Goal: Task Accomplishment & Management: Use online tool/utility

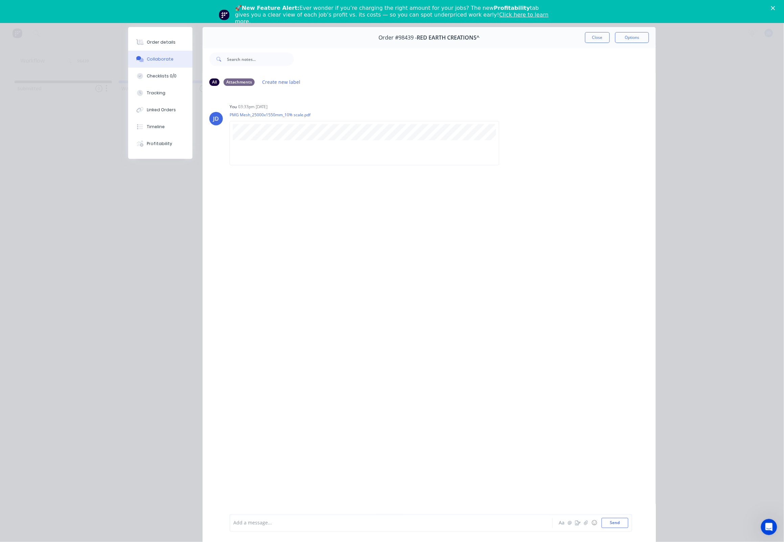
drag, startPoint x: 588, startPoint y: 39, endPoint x: 568, endPoint y: 42, distance: 20.0
click at [588, 39] on button "Close" at bounding box center [597, 37] width 25 height 11
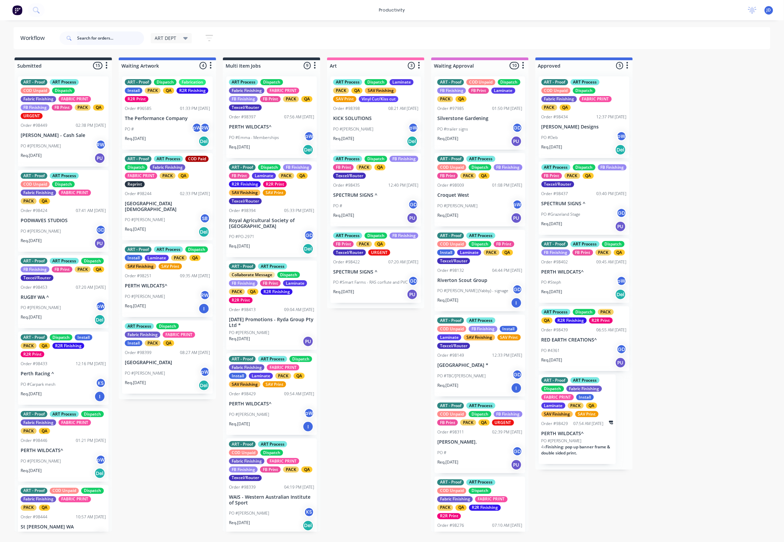
click at [123, 37] on input "text" at bounding box center [110, 38] width 67 height 14
type input "98449"
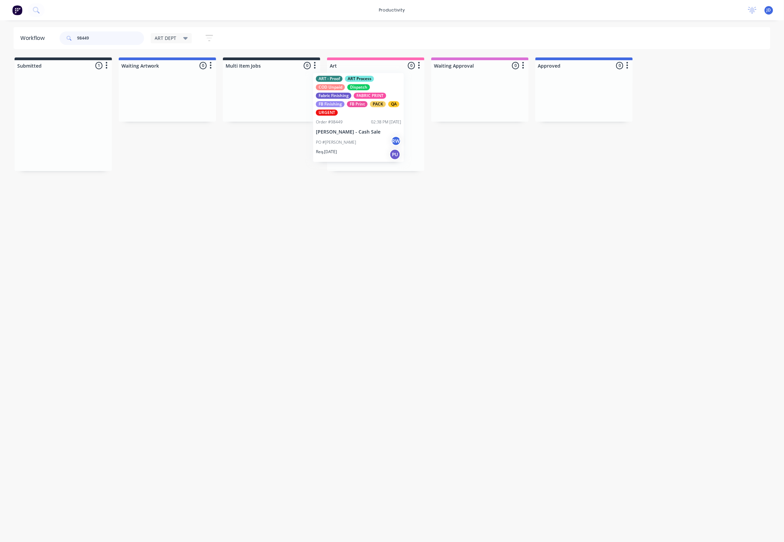
drag, startPoint x: 102, startPoint y: 114, endPoint x: 373, endPoint y: 110, distance: 270.5
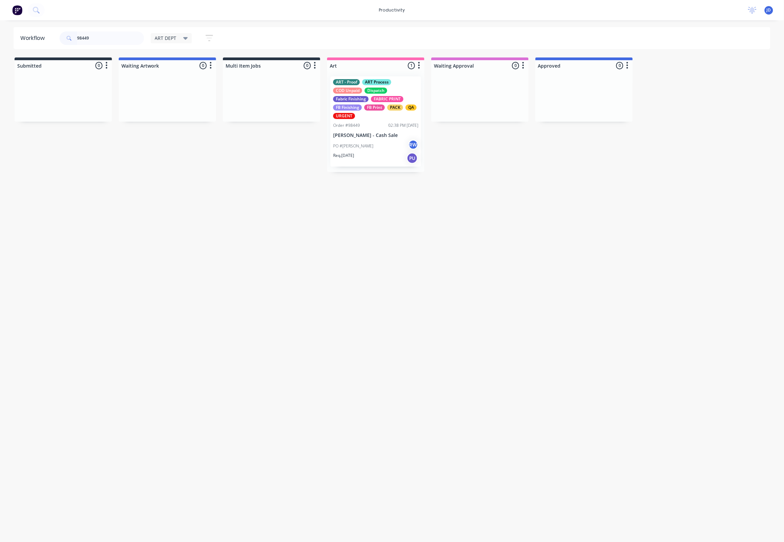
click at [361, 154] on div "Req. 05/09/25 PU" at bounding box center [375, 157] width 85 height 11
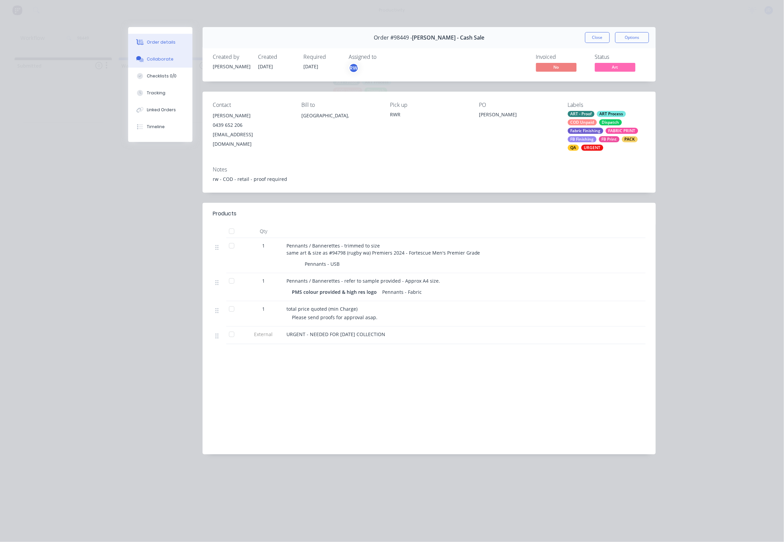
click at [161, 57] on div "Collaborate" at bounding box center [160, 59] width 27 height 6
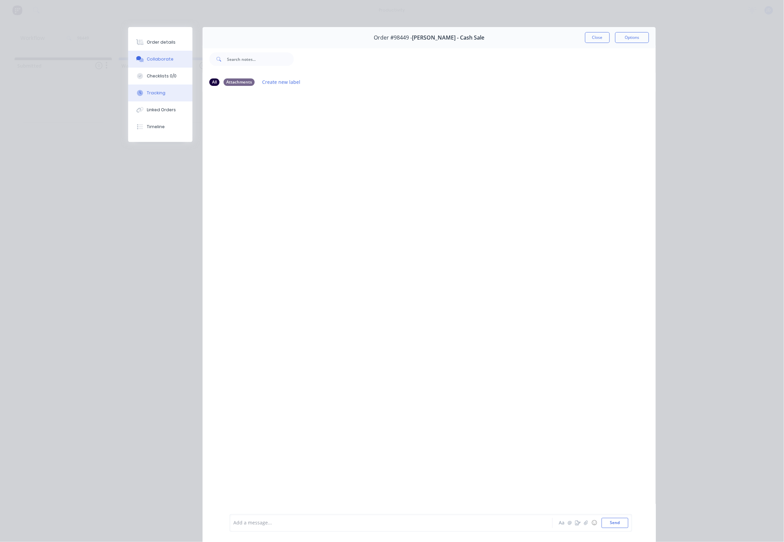
click at [159, 95] on div "Tracking" at bounding box center [156, 93] width 19 height 6
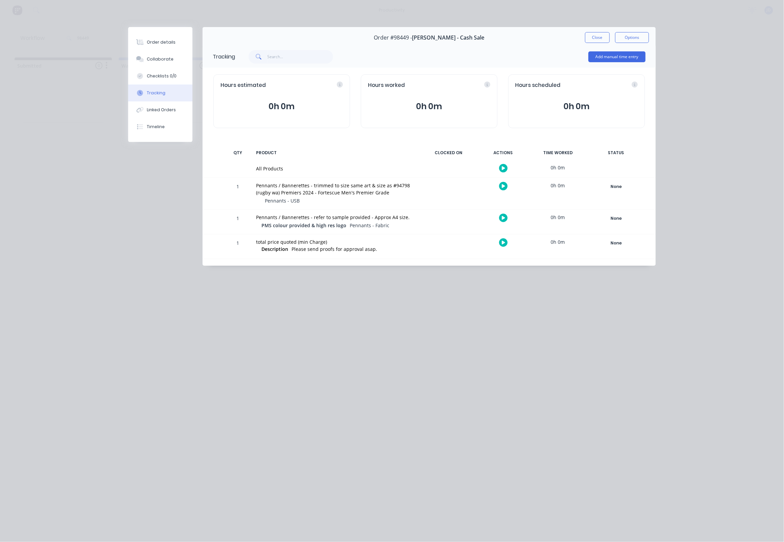
click at [503, 186] on icon "button" at bounding box center [503, 186] width 3 height 4
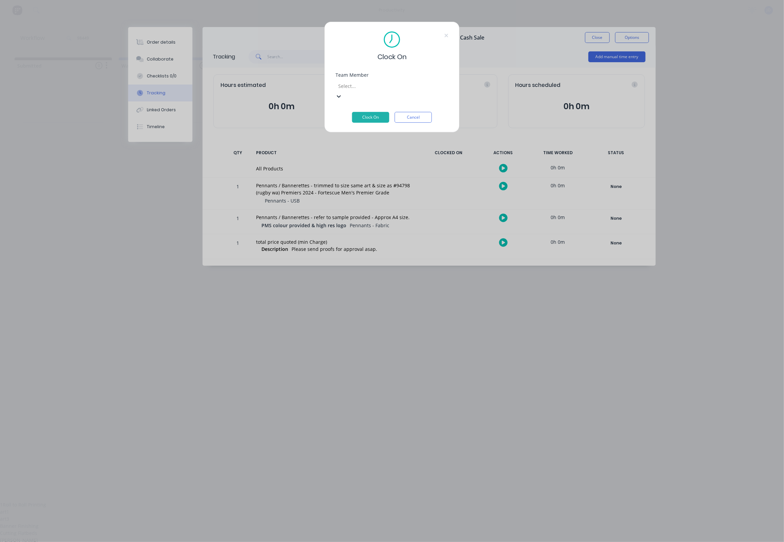
click at [359, 87] on div at bounding box center [385, 86] width 97 height 8
click at [365, 110] on button "Clock On" at bounding box center [370, 107] width 37 height 11
